Goal: Check status: Check status

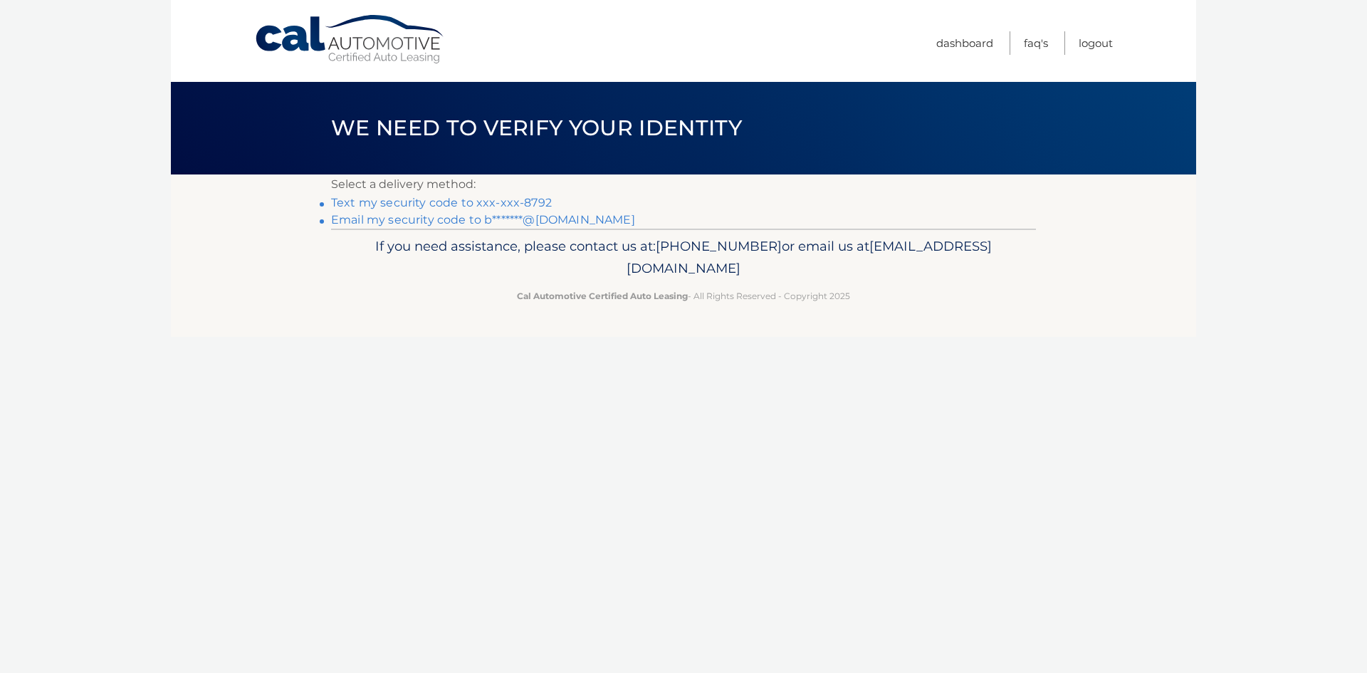
click at [523, 196] on link "Text my security code to xxx-xxx-8792" at bounding box center [441, 203] width 221 height 14
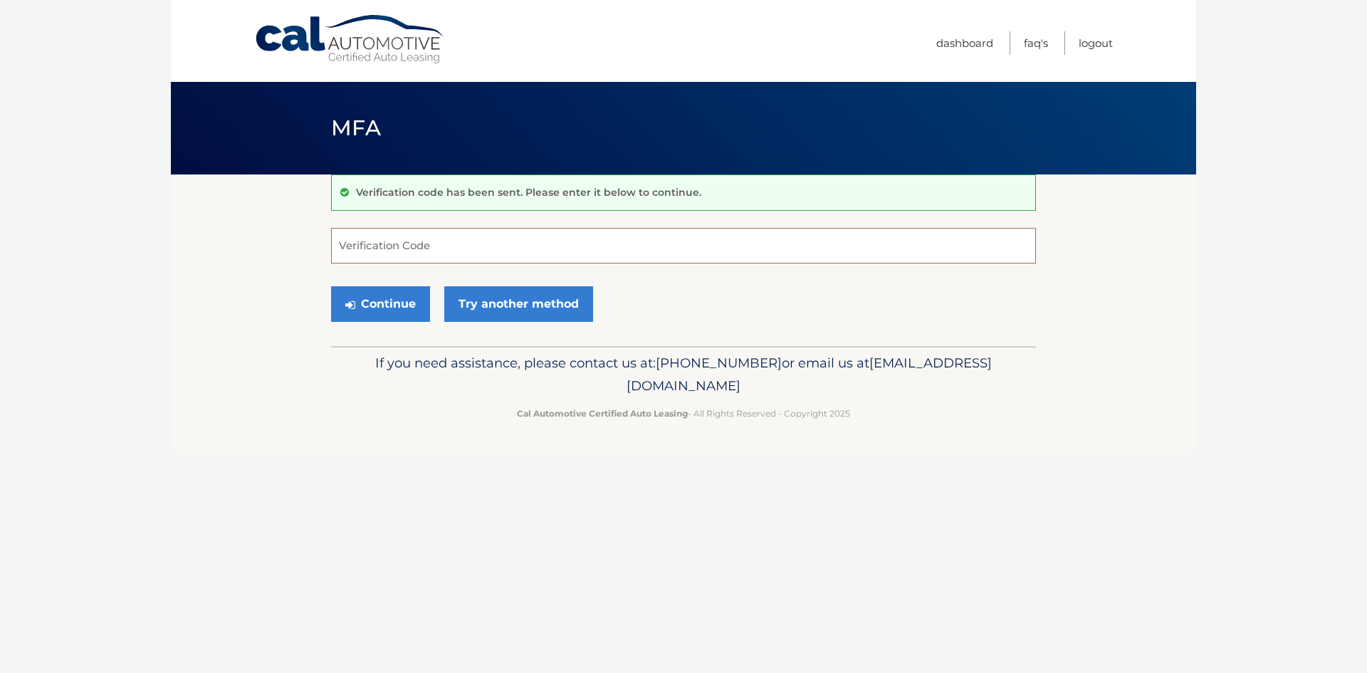
click at [391, 251] on input "Verification Code" at bounding box center [683, 246] width 705 height 36
type input "867598"
click at [331, 286] on button "Continue" at bounding box center [380, 304] width 99 height 36
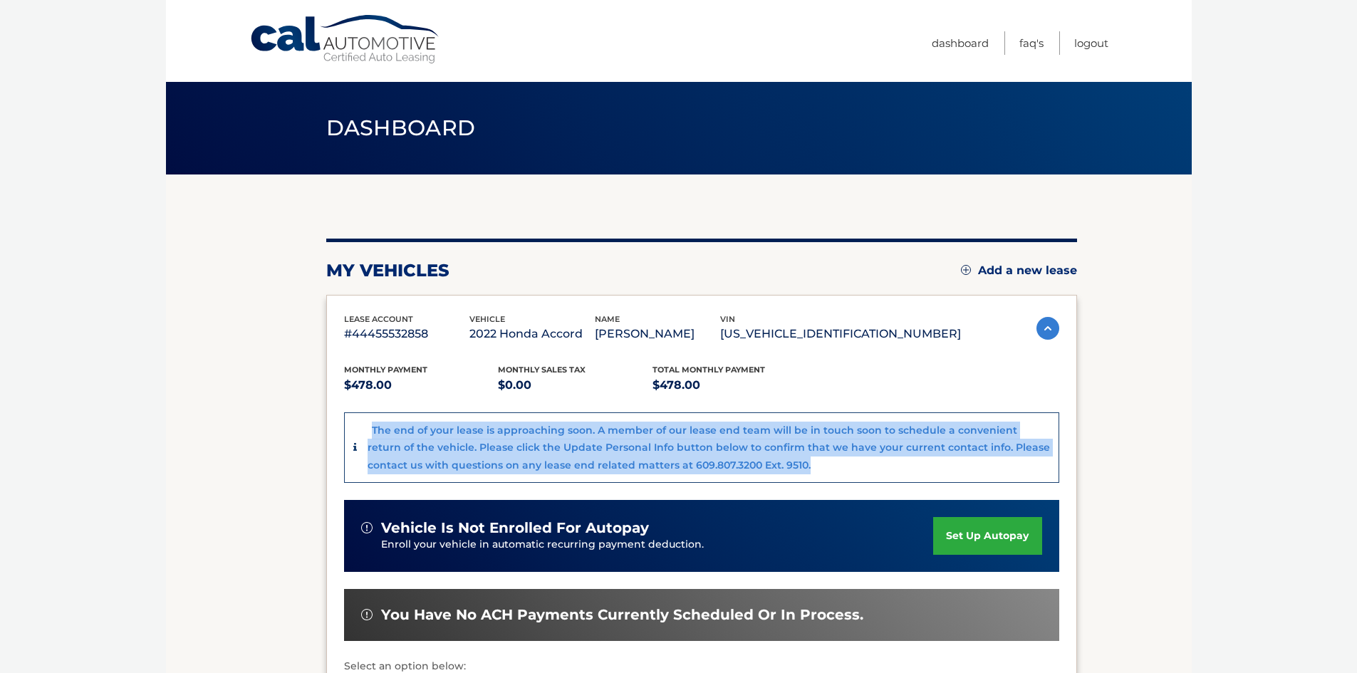
drag, startPoint x: 346, startPoint y: 415, endPoint x: 947, endPoint y: 476, distance: 604.1
click at [947, 476] on div "The end of your lease is approaching soon. A member of our lease end team will …" at bounding box center [701, 447] width 715 height 71
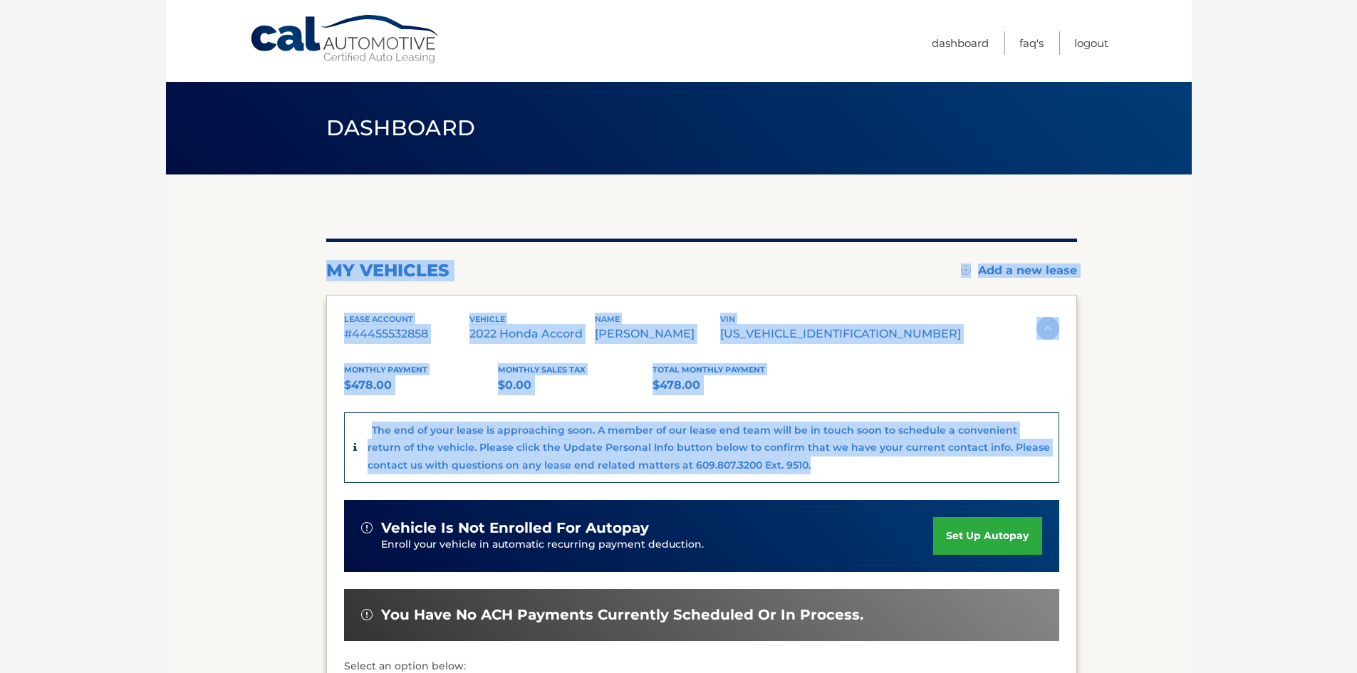
drag, startPoint x: 862, startPoint y: 470, endPoint x: 301, endPoint y: 417, distance: 562.9
click at [298, 417] on section "my vehicles Add a new lease lease account #44455532858 vehicle 2022 Honda Accor…" at bounding box center [678, 508] width 1025 height 669
click at [924, 460] on div "The end of your lease is approaching soon. A member of our lease end team will …" at bounding box center [708, 448] width 682 height 53
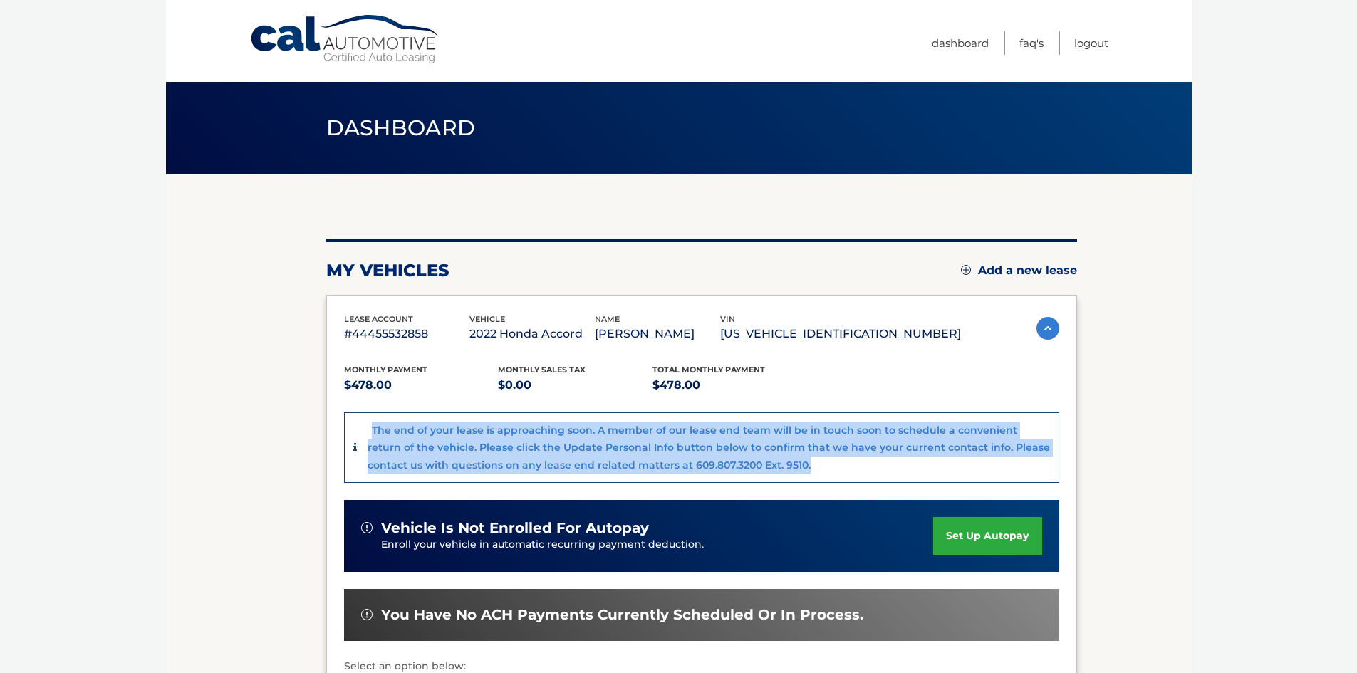
drag, startPoint x: 808, startPoint y: 464, endPoint x: 429, endPoint y: 415, distance: 382.0
click at [323, 402] on section "my vehicles Add a new lease lease account #44455532858 vehicle 2022 Honda Accor…" at bounding box center [678, 508] width 1025 height 669
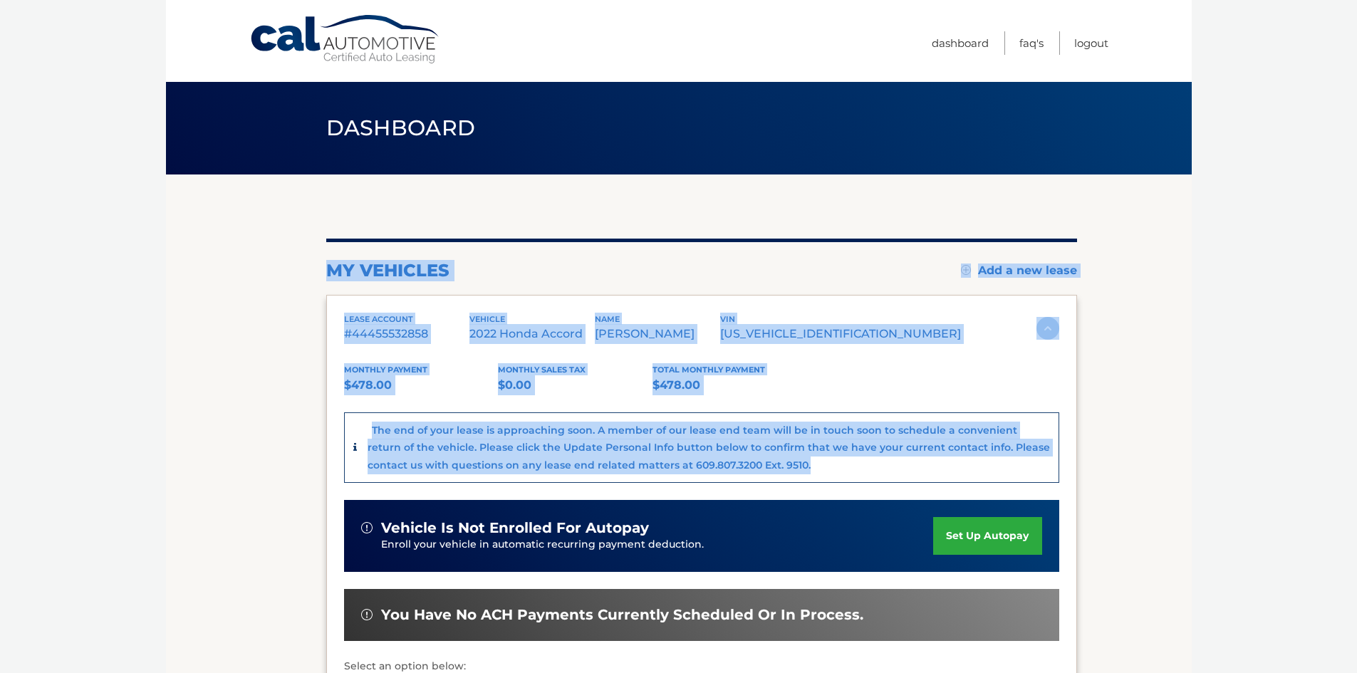
click at [925, 474] on div "The end of your lease is approaching soon. A member of our lease end team will …" at bounding box center [708, 448] width 682 height 53
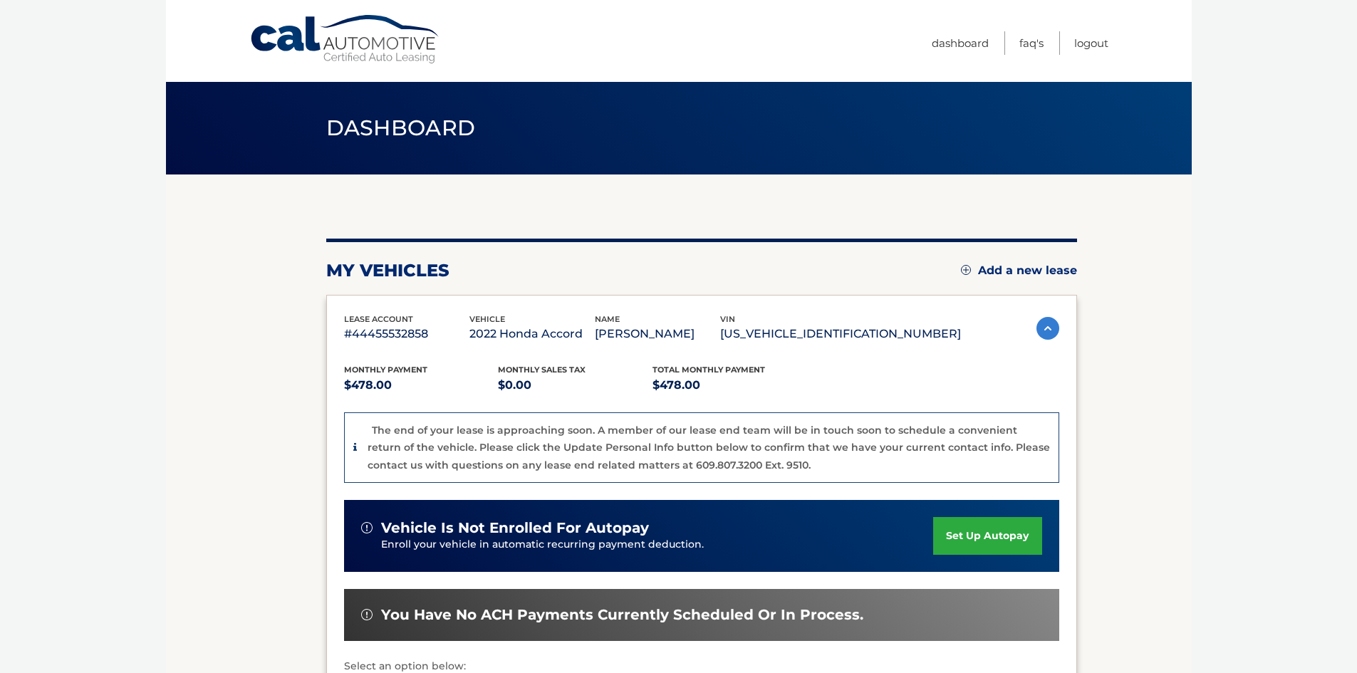
click at [907, 490] on div "Monthly Payment $478.00 Monthly sales Tax $0.00 Total Monthly Payment $478.00 T…" at bounding box center [701, 563] width 715 height 439
